Goal: Check status: Check status

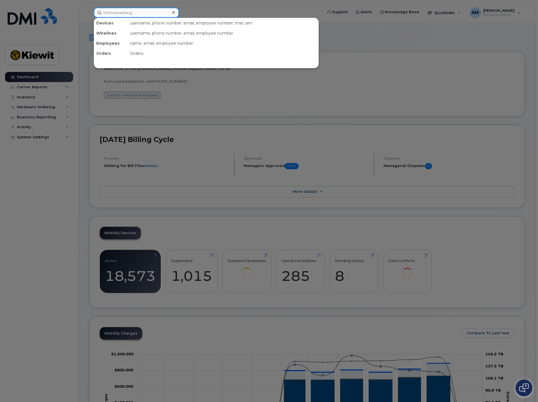
click at [127, 12] on input at bounding box center [136, 13] width 85 height 10
click at [140, 15] on input at bounding box center [136, 13] width 85 height 10
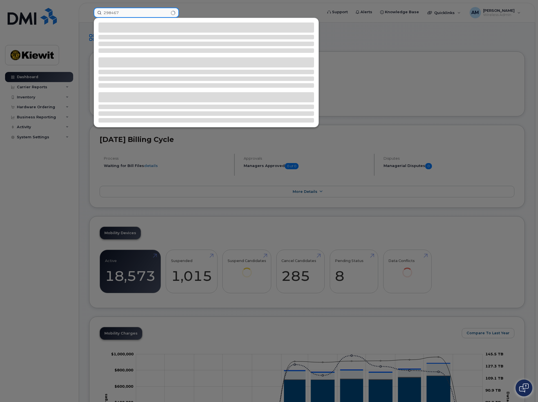
type input "298467"
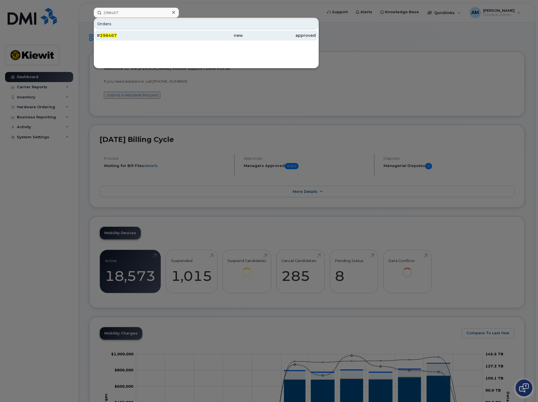
click at [147, 33] on div "# 298467" at bounding box center [133, 36] width 73 height 6
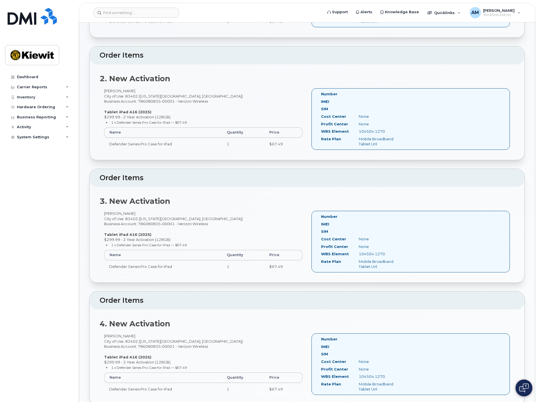
scroll to position [169, 0]
